Goal: Transaction & Acquisition: Purchase product/service

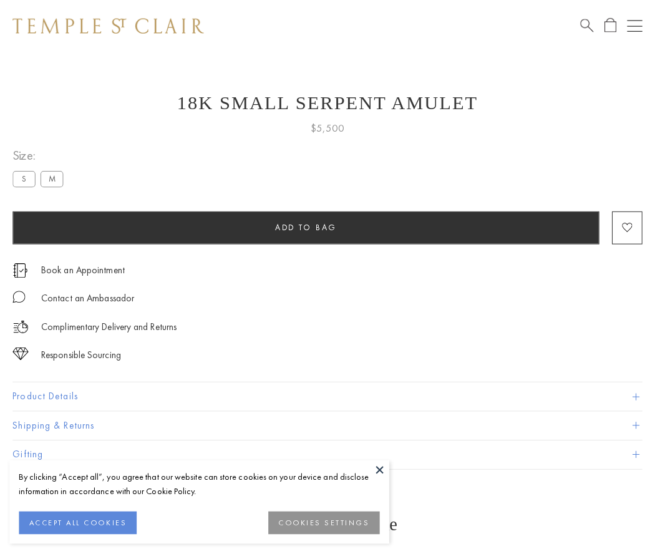
scroll to position [11, 0]
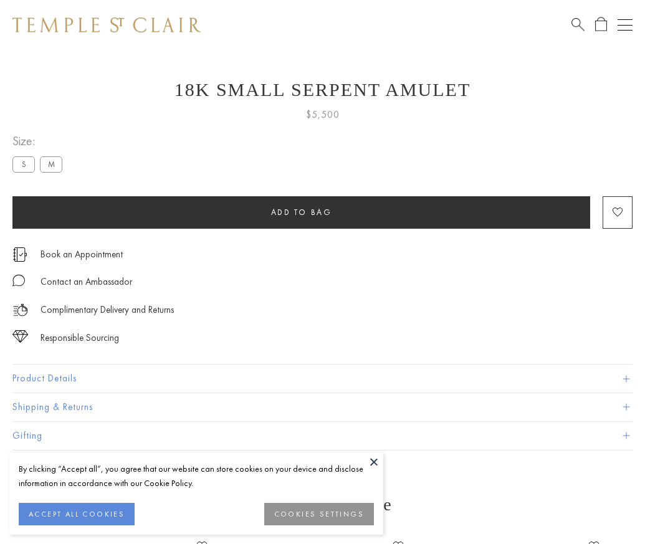
click at [301, 212] on span "Add to bag" at bounding box center [301, 212] width 61 height 11
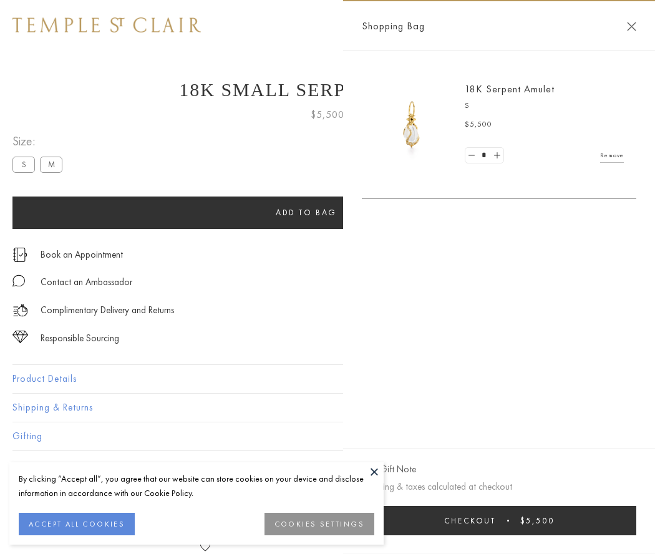
click at [499, 520] on button "Checkout $5,500" at bounding box center [499, 520] width 274 height 29
